Goal: Transaction & Acquisition: Purchase product/service

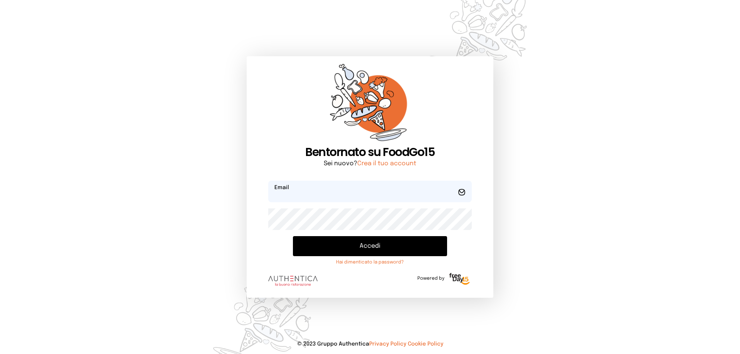
type input "**********"
click at [327, 243] on button "Accedi" at bounding box center [370, 246] width 154 height 20
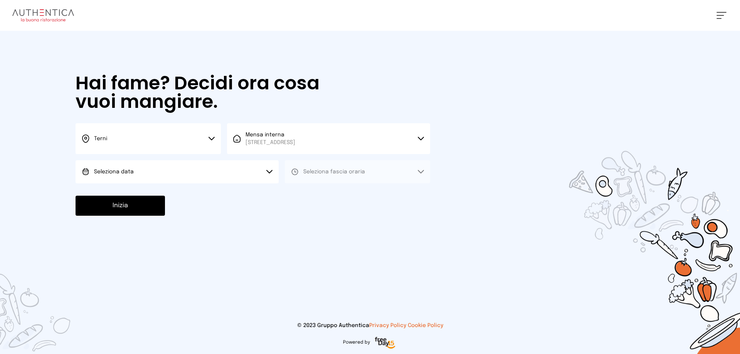
click at [160, 176] on button "Seleziona data" at bounding box center [177, 171] width 203 height 23
click at [168, 193] on li "[DATE], [DATE]" at bounding box center [177, 193] width 203 height 20
click at [358, 167] on button "Seleziona fascia oraria" at bounding box center [357, 171] width 145 height 23
click at [320, 181] on button "Seleziona fascia oraria" at bounding box center [357, 171] width 145 height 23
click at [318, 189] on div "Hai fame? Decidi ora cosa vuoi mangiare. Terni Scegli la città [GEOGRAPHIC_DATA…" at bounding box center [253, 145] width 370 height 228
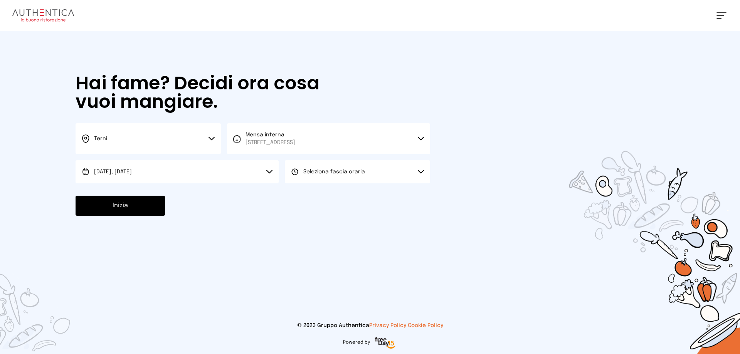
click at [320, 176] on button "Seleziona fascia oraria" at bounding box center [357, 171] width 145 height 23
click at [309, 198] on li "Pranzo" at bounding box center [357, 193] width 145 height 20
click at [123, 203] on button "Inizia" at bounding box center [120, 206] width 89 height 20
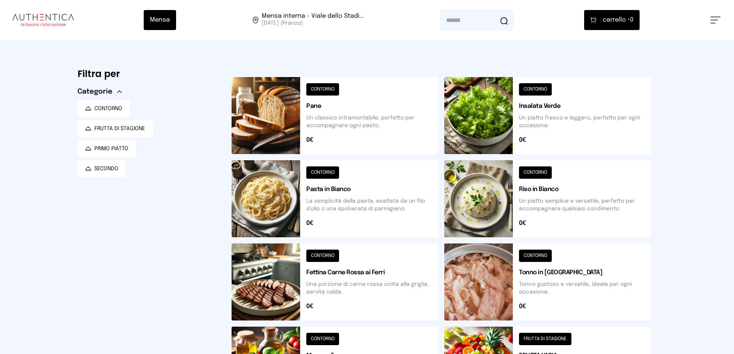
click at [563, 203] on button at bounding box center [547, 198] width 207 height 77
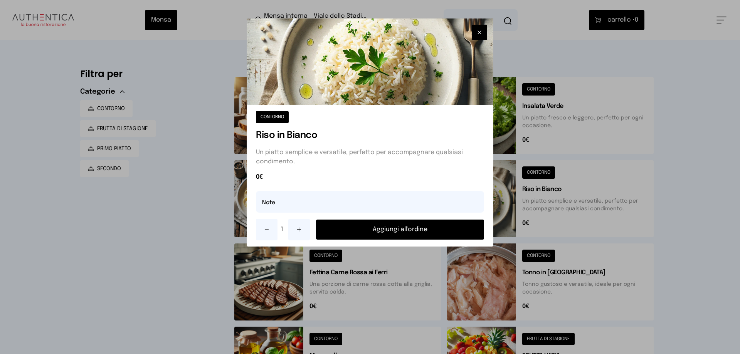
click at [403, 230] on button "Aggiungi all'ordine" at bounding box center [400, 230] width 168 height 20
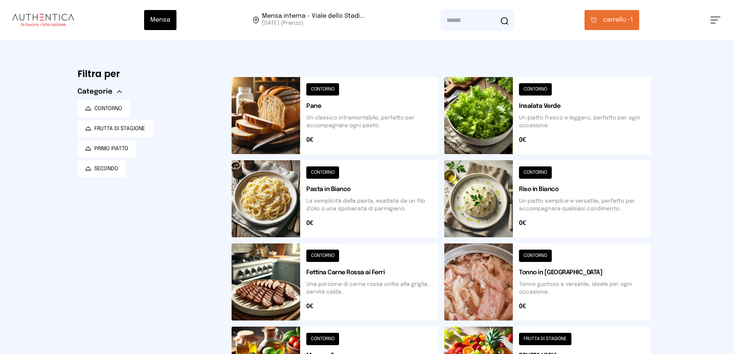
click at [621, 25] on button "carrello • 1" at bounding box center [611, 20] width 55 height 20
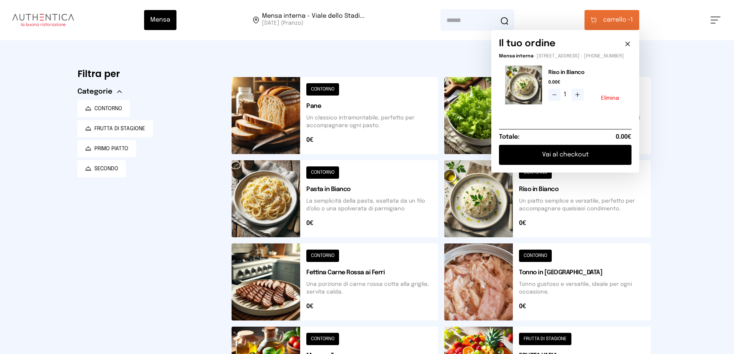
click at [598, 159] on button "Vai al checkout" at bounding box center [565, 155] width 133 height 20
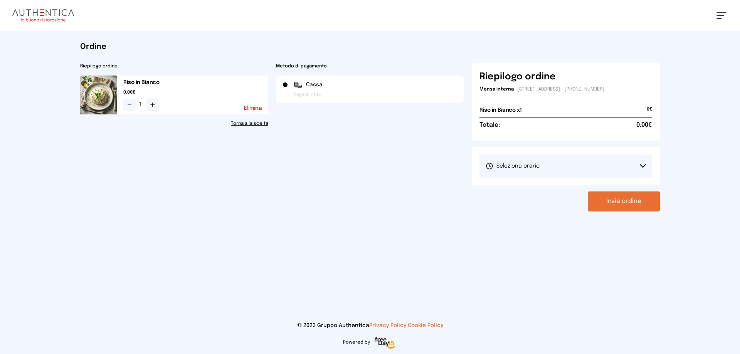
click at [576, 166] on button "Seleziona orario" at bounding box center [565, 165] width 173 height 23
click at [527, 186] on span "1° Turno (13:00 - 15:00)" at bounding box center [514, 188] width 58 height 8
click at [617, 204] on button "Invia ordine" at bounding box center [624, 201] width 72 height 20
